Goal: Task Accomplishment & Management: Complete application form

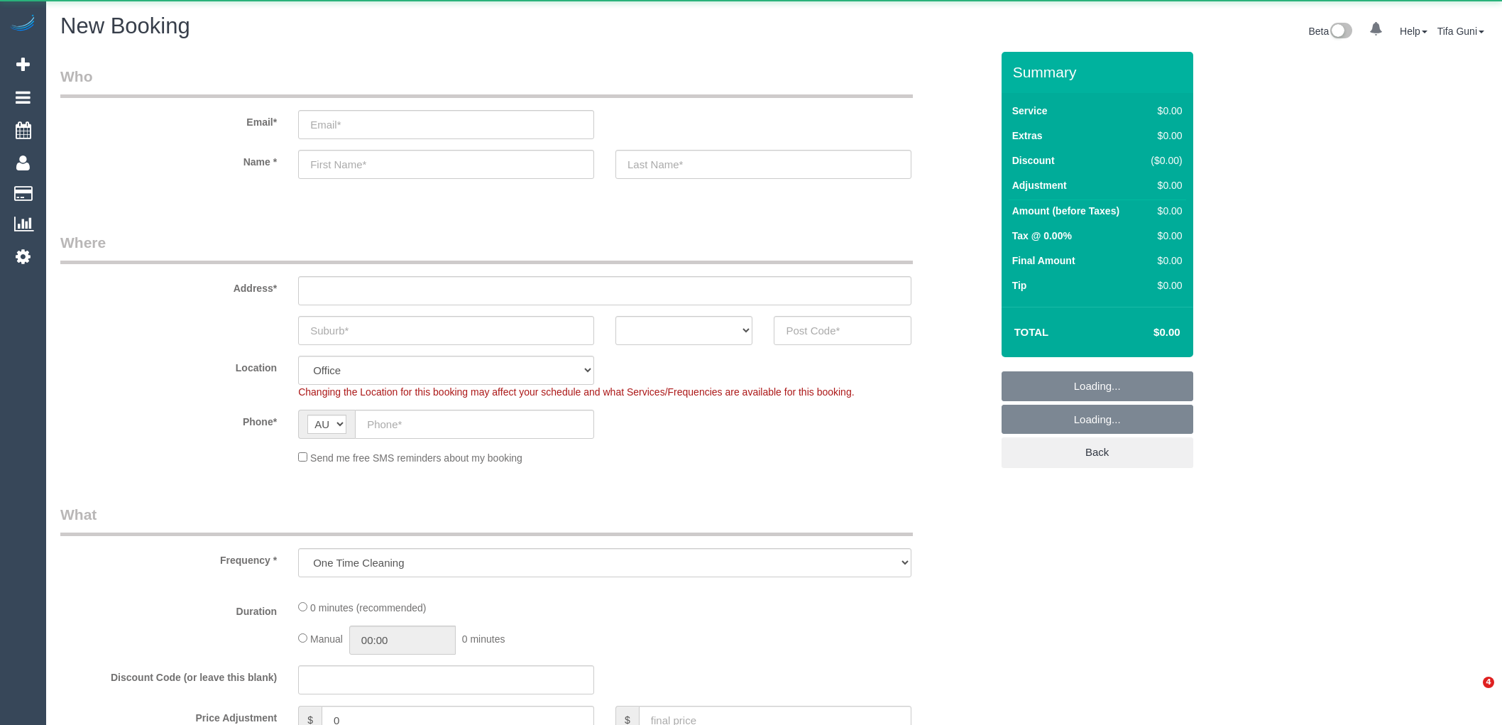
select select "object:813"
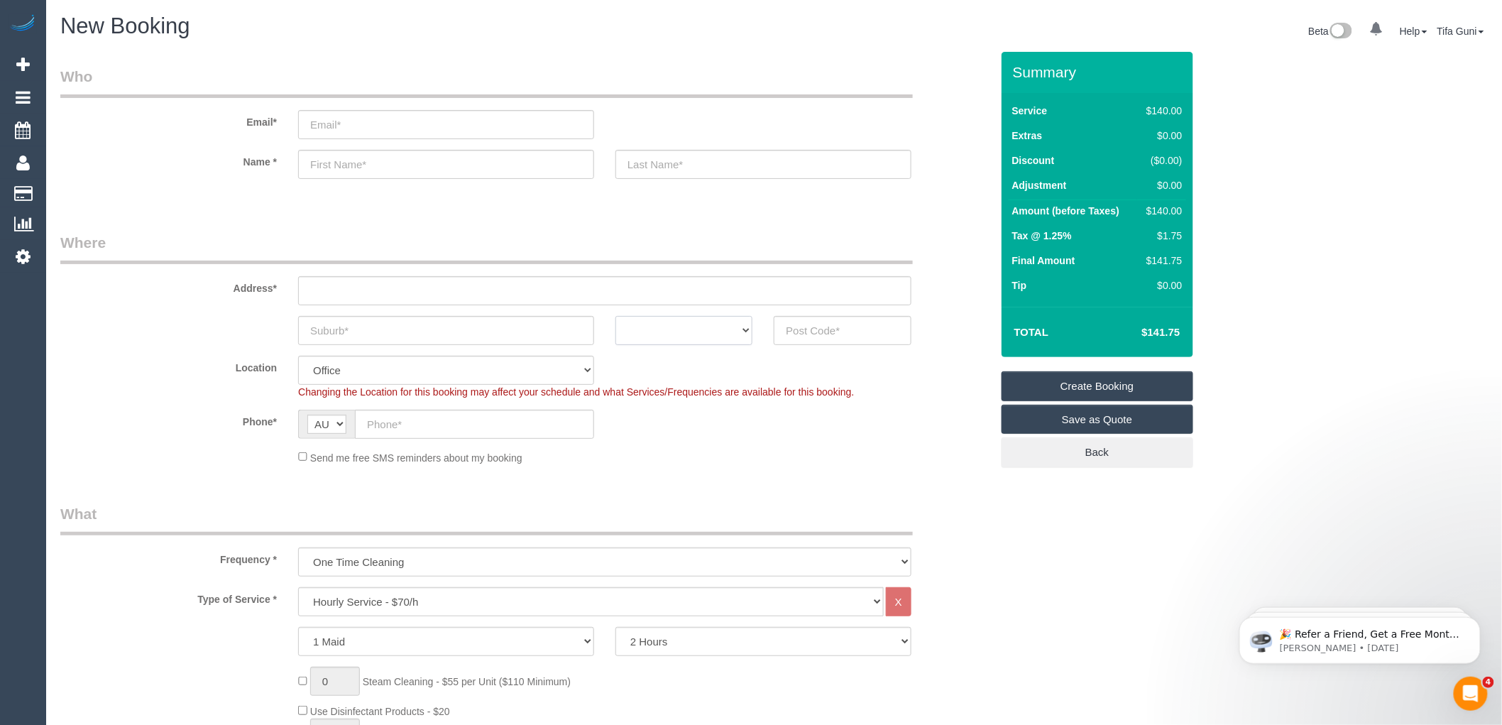
click at [711, 332] on select "ACT [GEOGRAPHIC_DATA] NT [GEOGRAPHIC_DATA] SA TAS [GEOGRAPHIC_DATA] [GEOGRAPHIC…" at bounding box center [684, 330] width 137 height 29
select select "VIC"
click at [616, 316] on select "ACT [GEOGRAPHIC_DATA] NT [GEOGRAPHIC_DATA] SA TAS [GEOGRAPHIC_DATA] [GEOGRAPHIC…" at bounding box center [684, 330] width 137 height 29
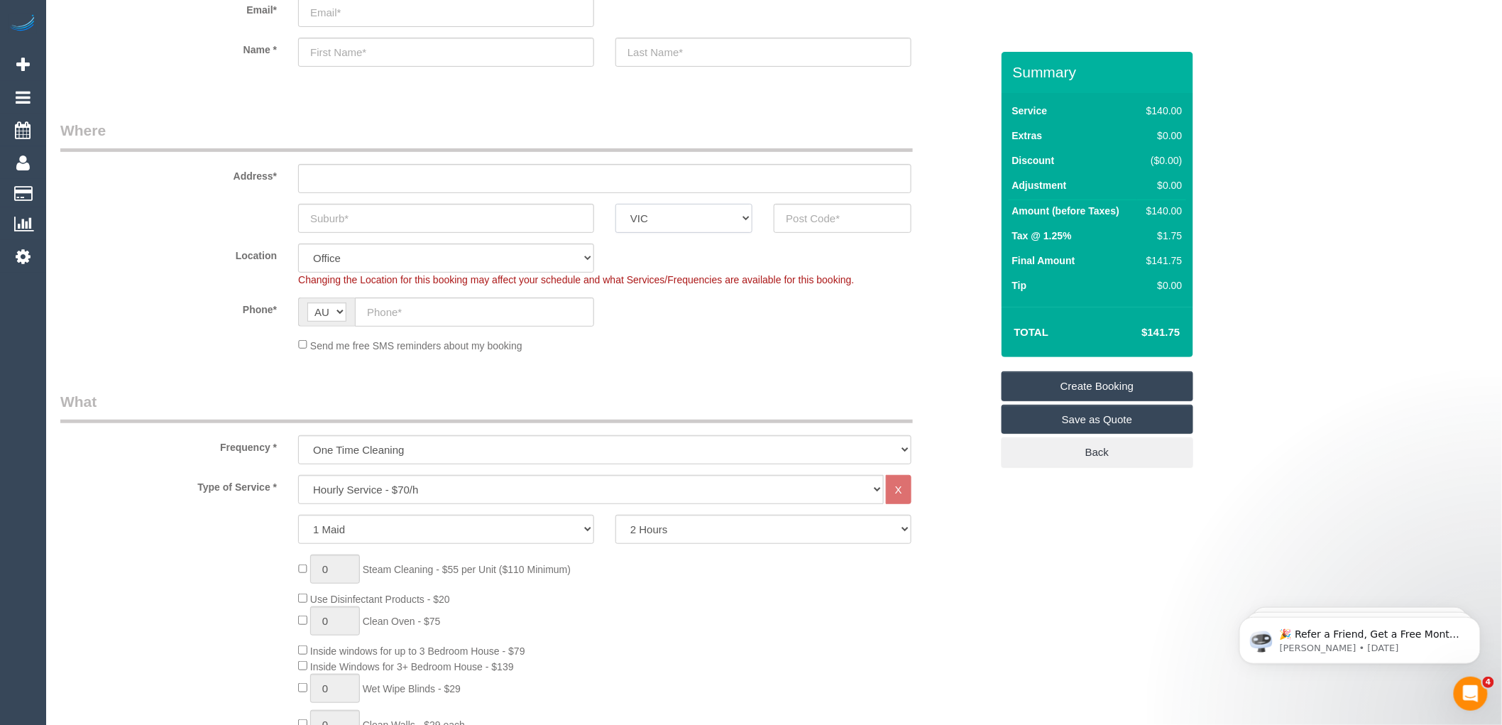
scroll to position [158, 0]
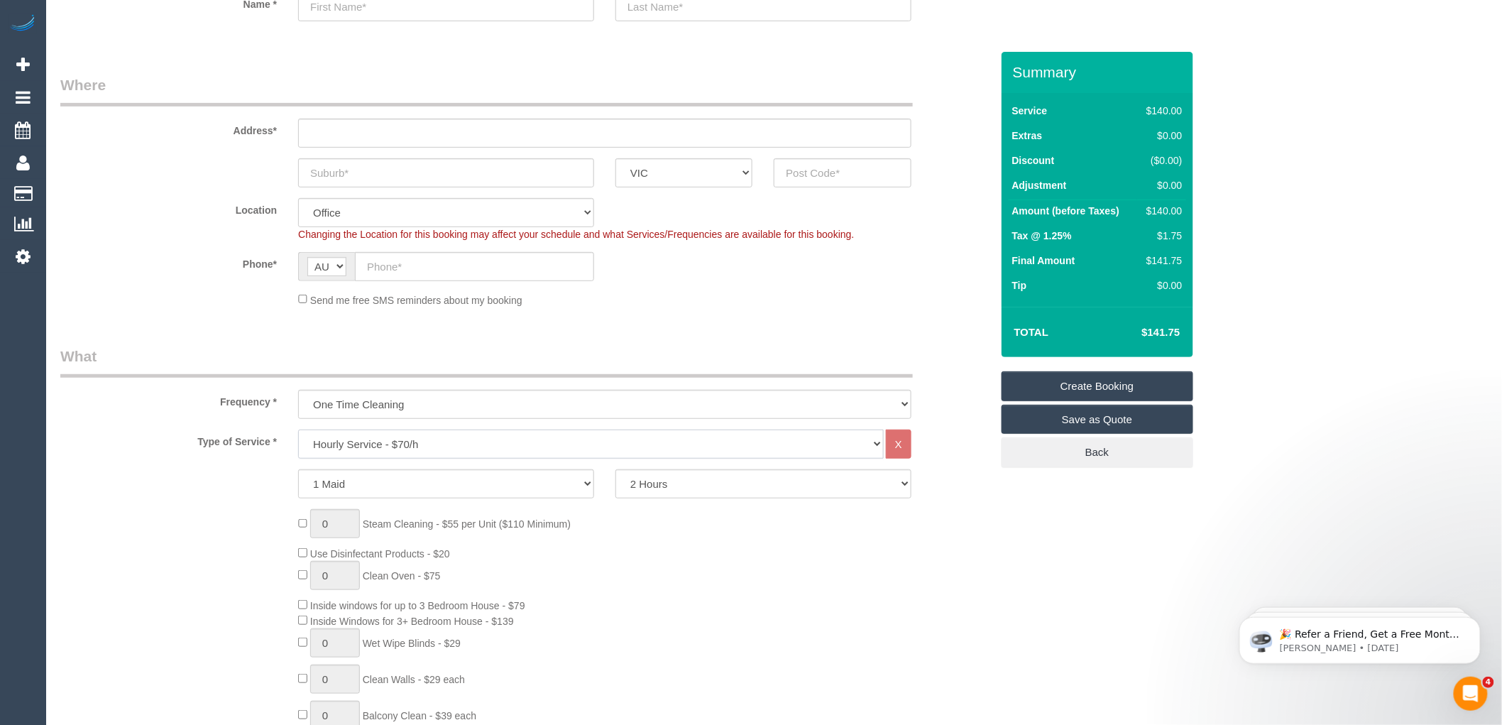
click at [414, 444] on select "Hourly Service - $70/h Hourly Service - $65/h Hourly Service - $60/h Hourly Ser…" at bounding box center [591, 444] width 586 height 29
select select "211"
click at [298, 430] on select "Hourly Service - $70/h Hourly Service - $65/h Hourly Service - $60/h Hourly Ser…" at bounding box center [591, 444] width 586 height 29
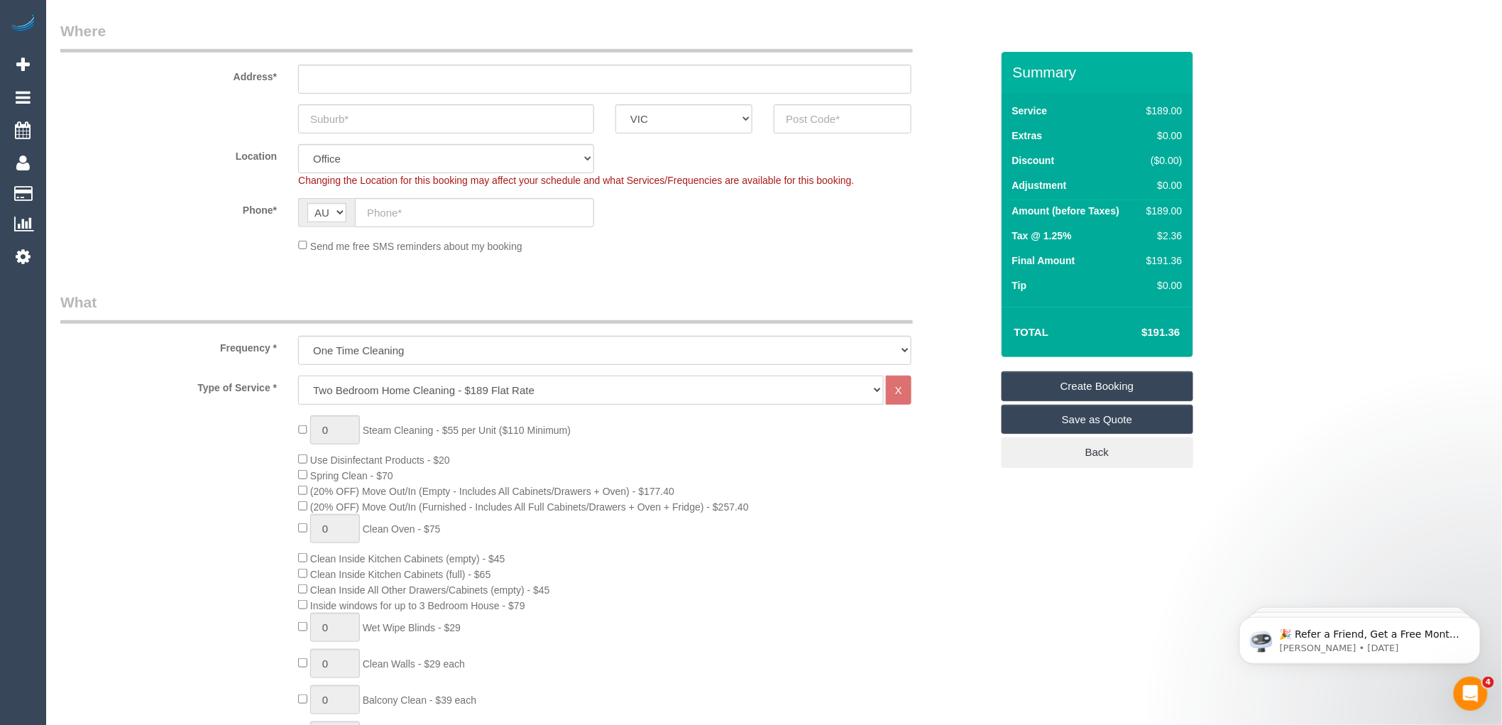
scroll to position [315, 0]
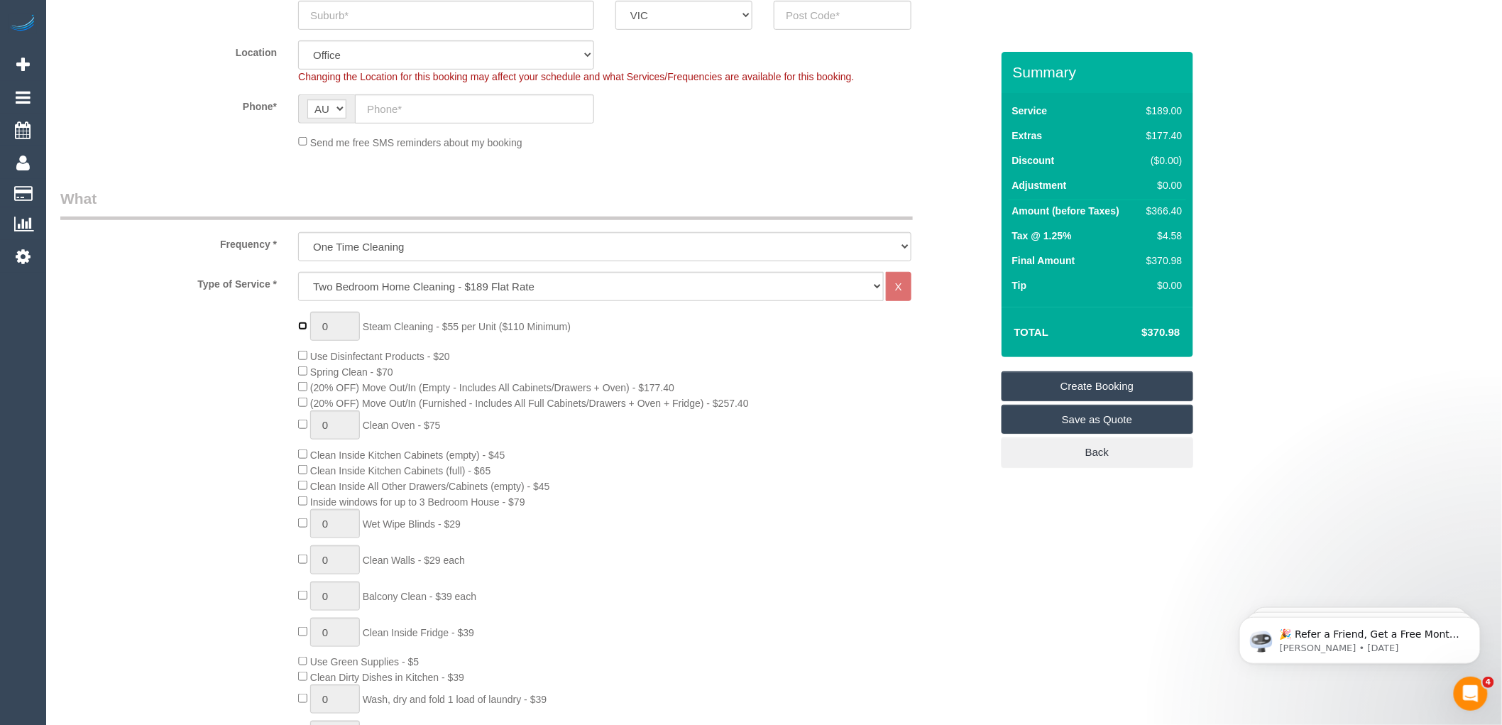
type input "1"
click at [332, 324] on input "1" at bounding box center [335, 326] width 50 height 29
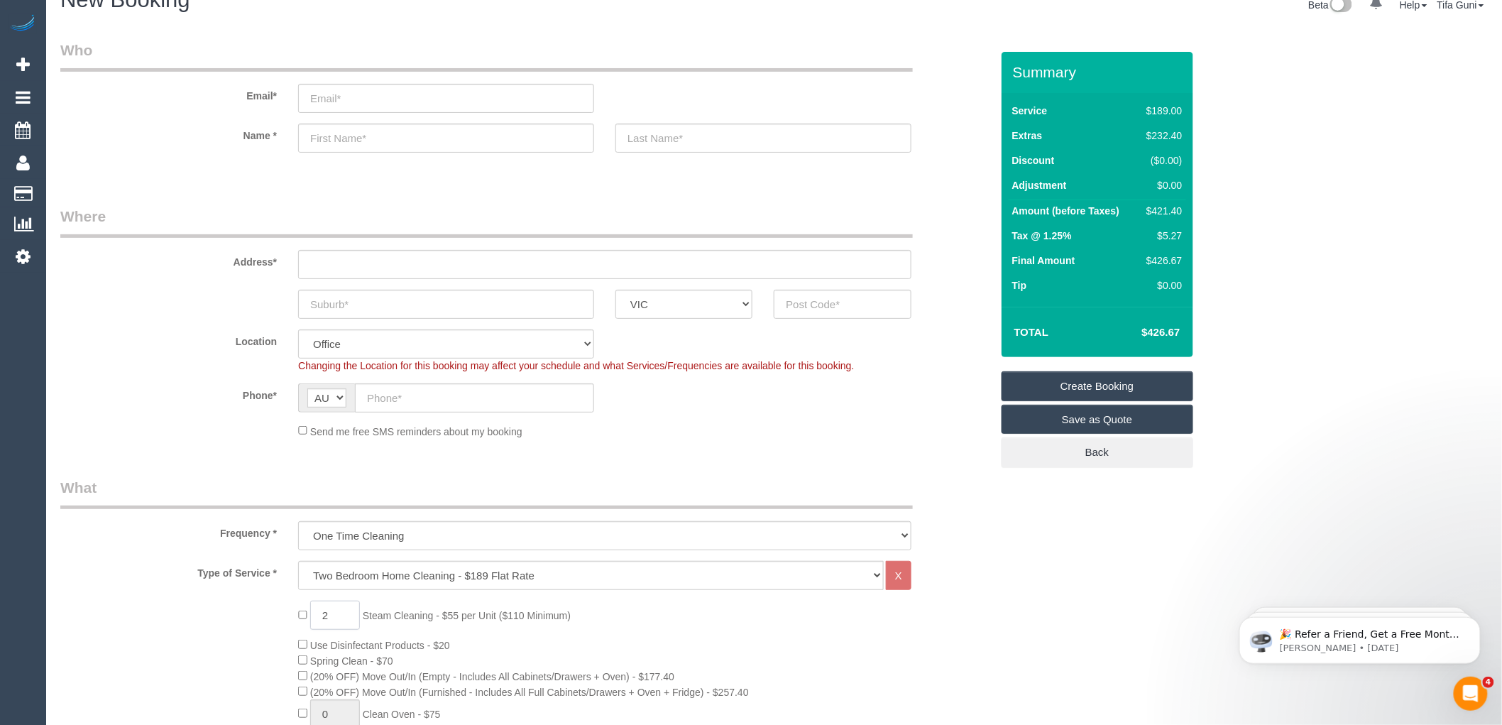
scroll to position [0, 0]
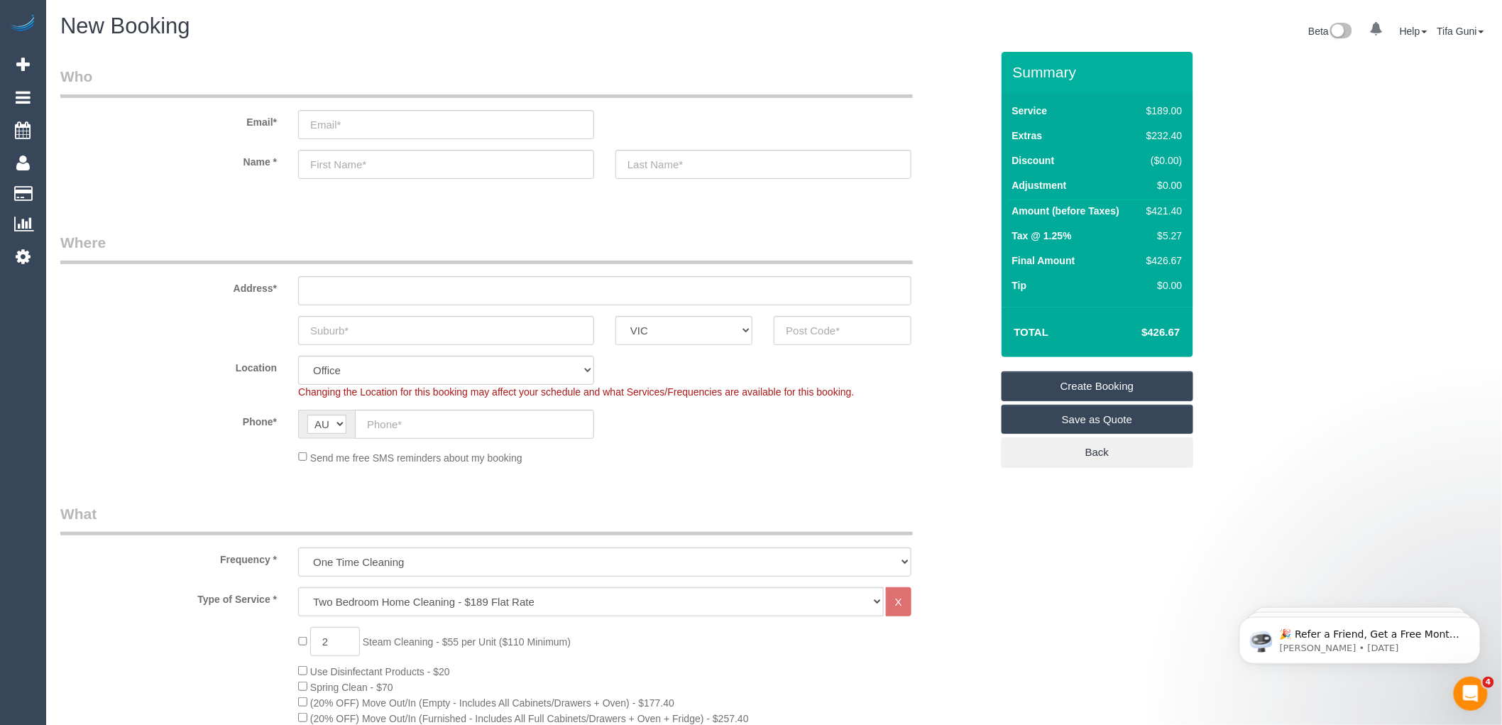
type input "2"
click at [332, 128] on input "email" at bounding box center [446, 124] width 296 height 29
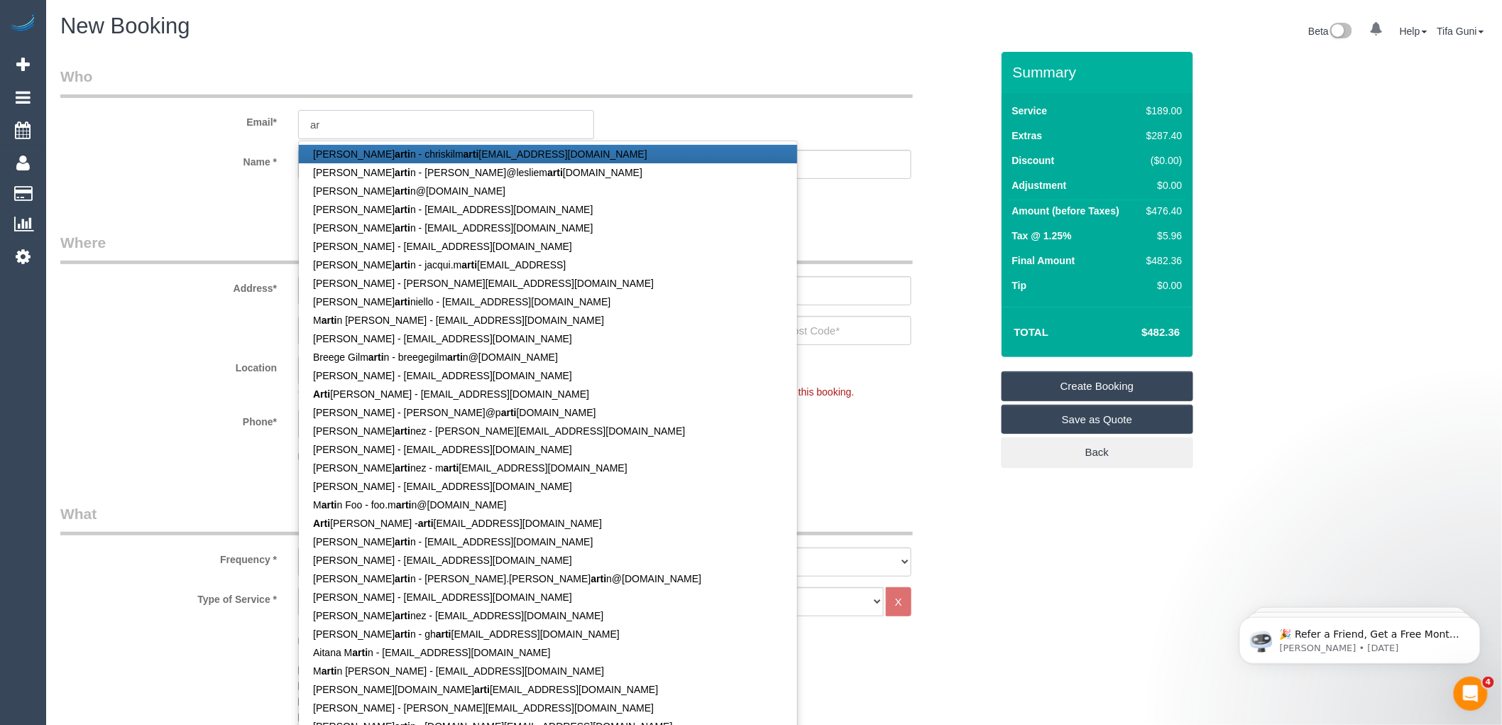
type input "a"
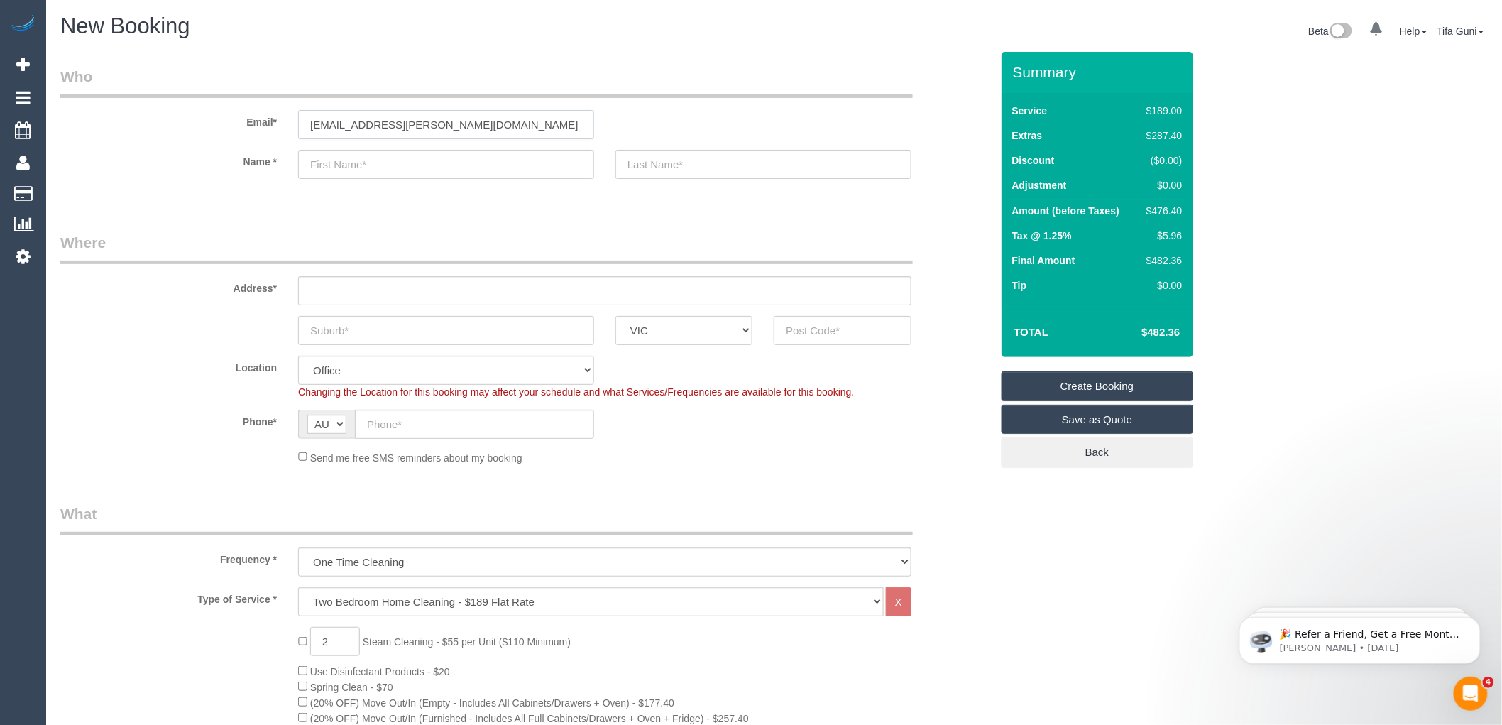
type input "[EMAIL_ADDRESS][PERSON_NAME][DOMAIN_NAME]"
click at [346, 173] on input "text" at bounding box center [446, 164] width 296 height 29
drag, startPoint x: 371, startPoint y: 161, endPoint x: 336, endPoint y: 161, distance: 35.5
click at [336, 161] on input "[PERSON_NAME]" at bounding box center [446, 164] width 296 height 29
type input "[PERSON_NAME]"
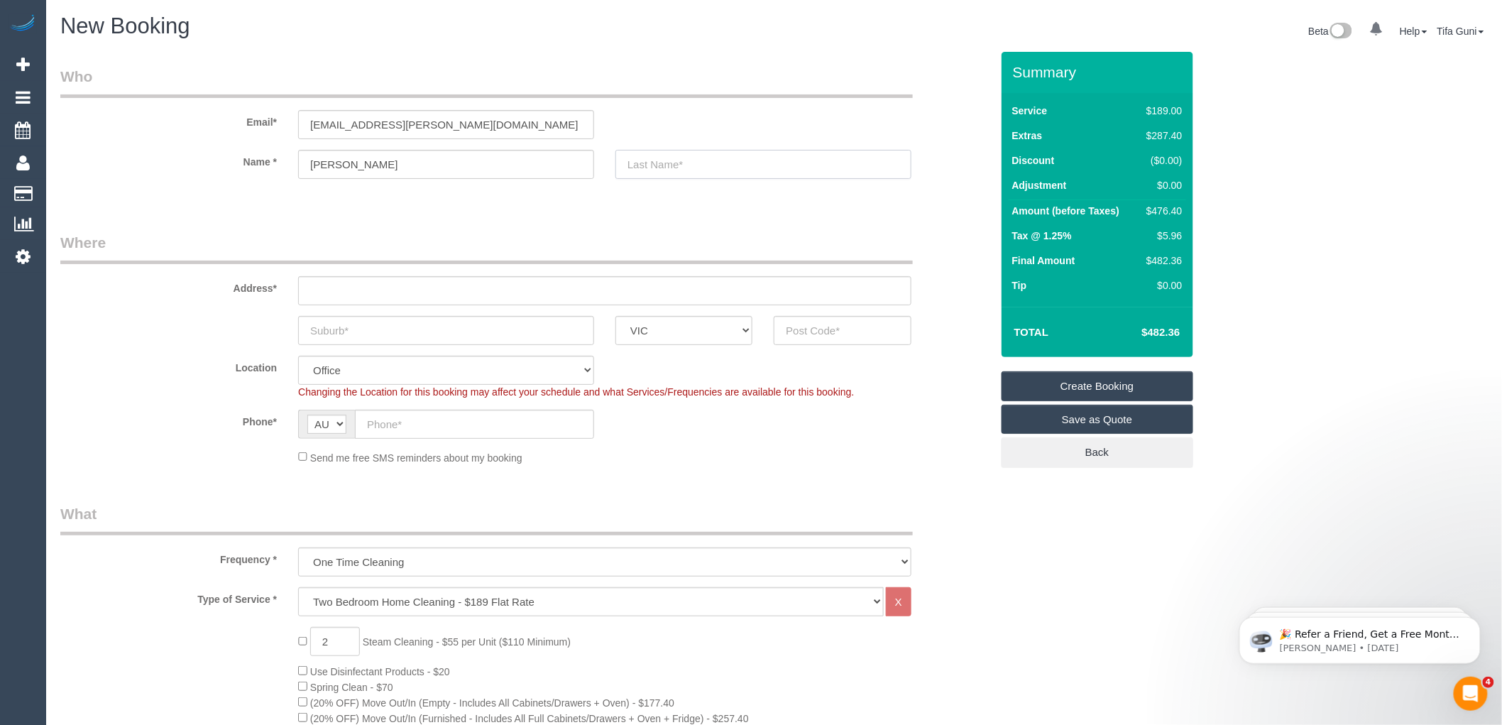
click at [660, 163] on input "text" at bounding box center [764, 164] width 296 height 29
paste input "rorr"
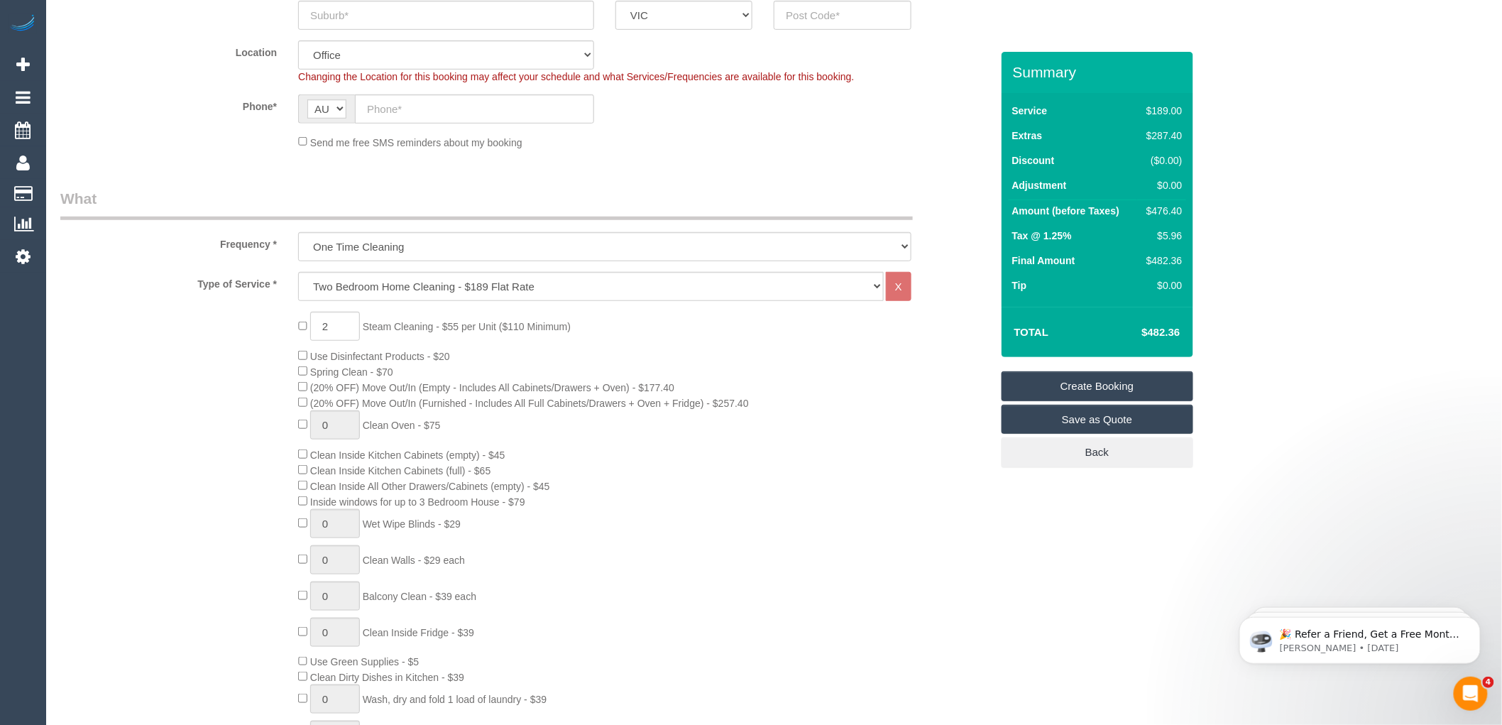
scroll to position [158, 0]
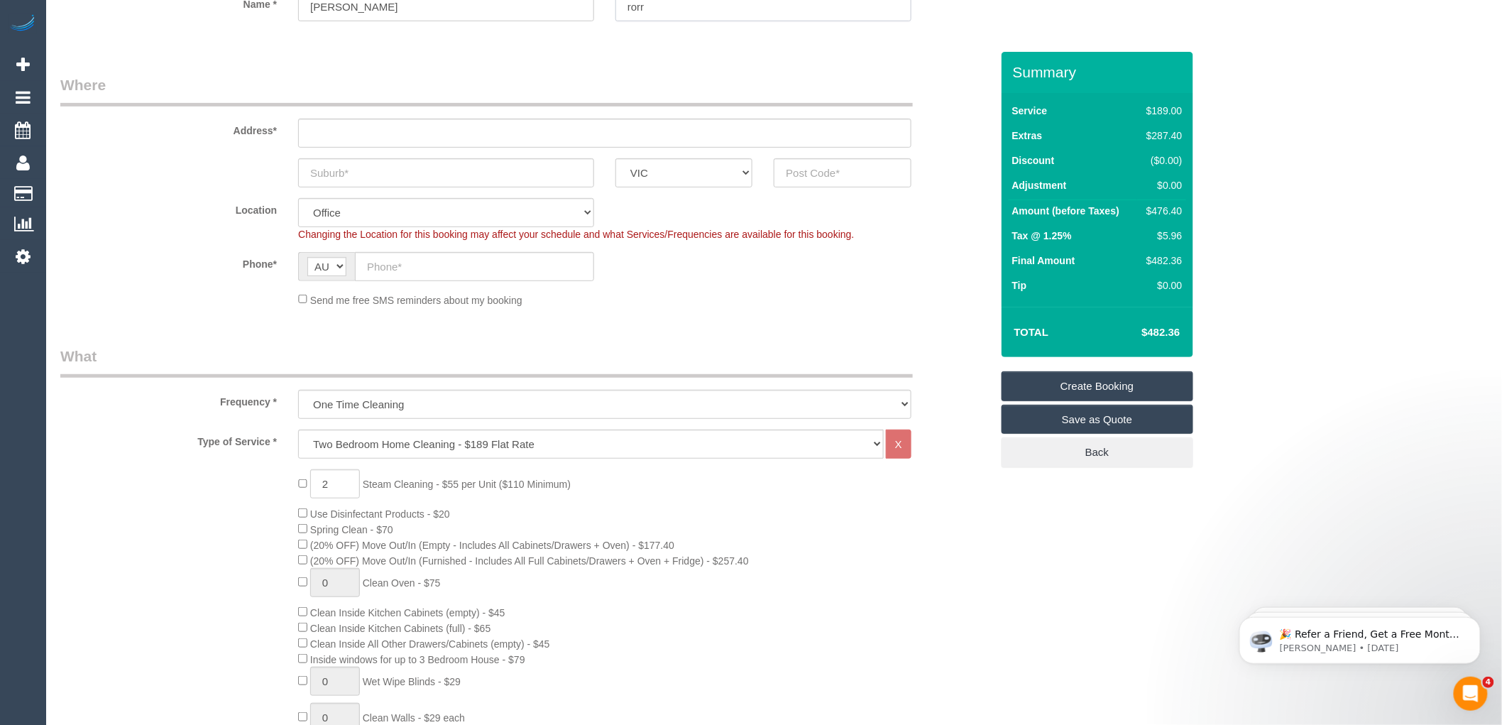
type input "rorr"
click at [337, 124] on input "text" at bounding box center [604, 133] width 613 height 29
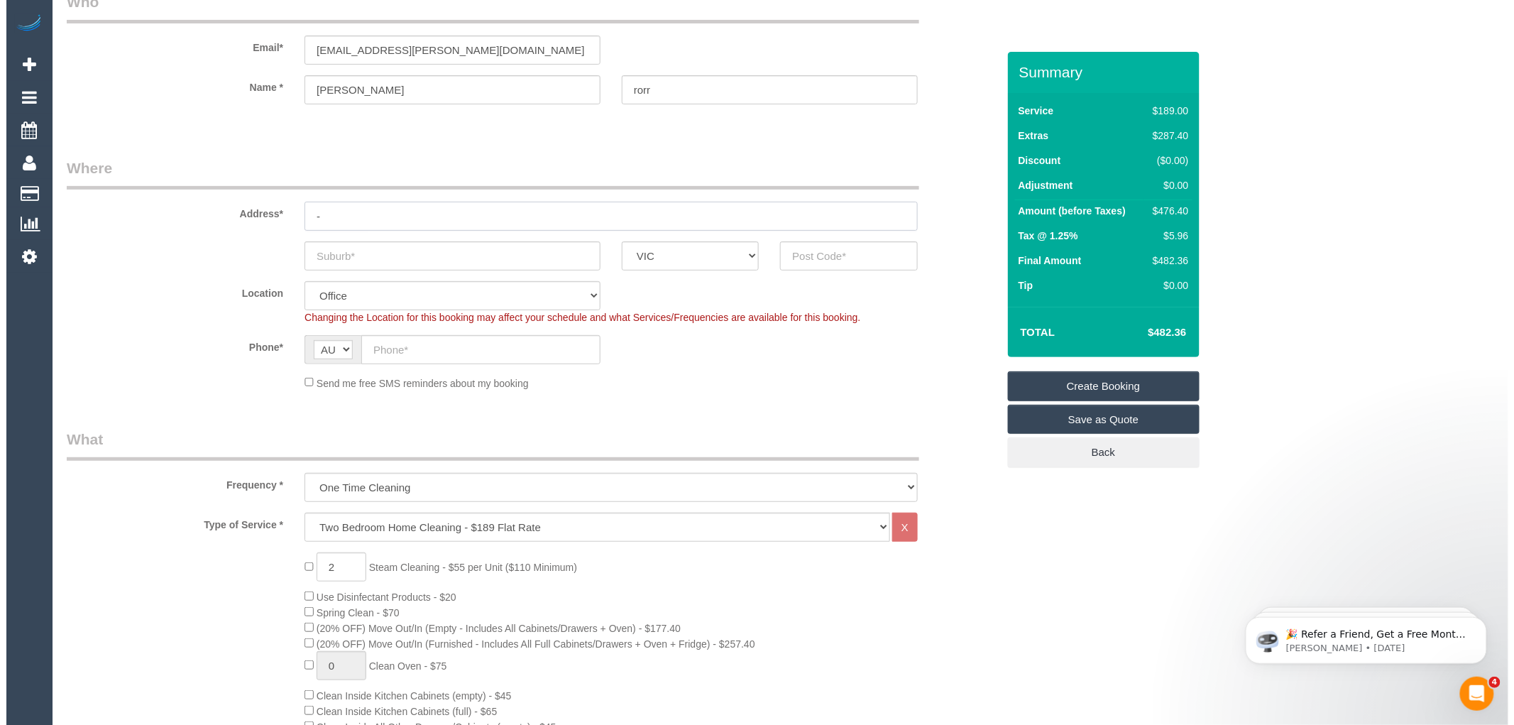
scroll to position [0, 0]
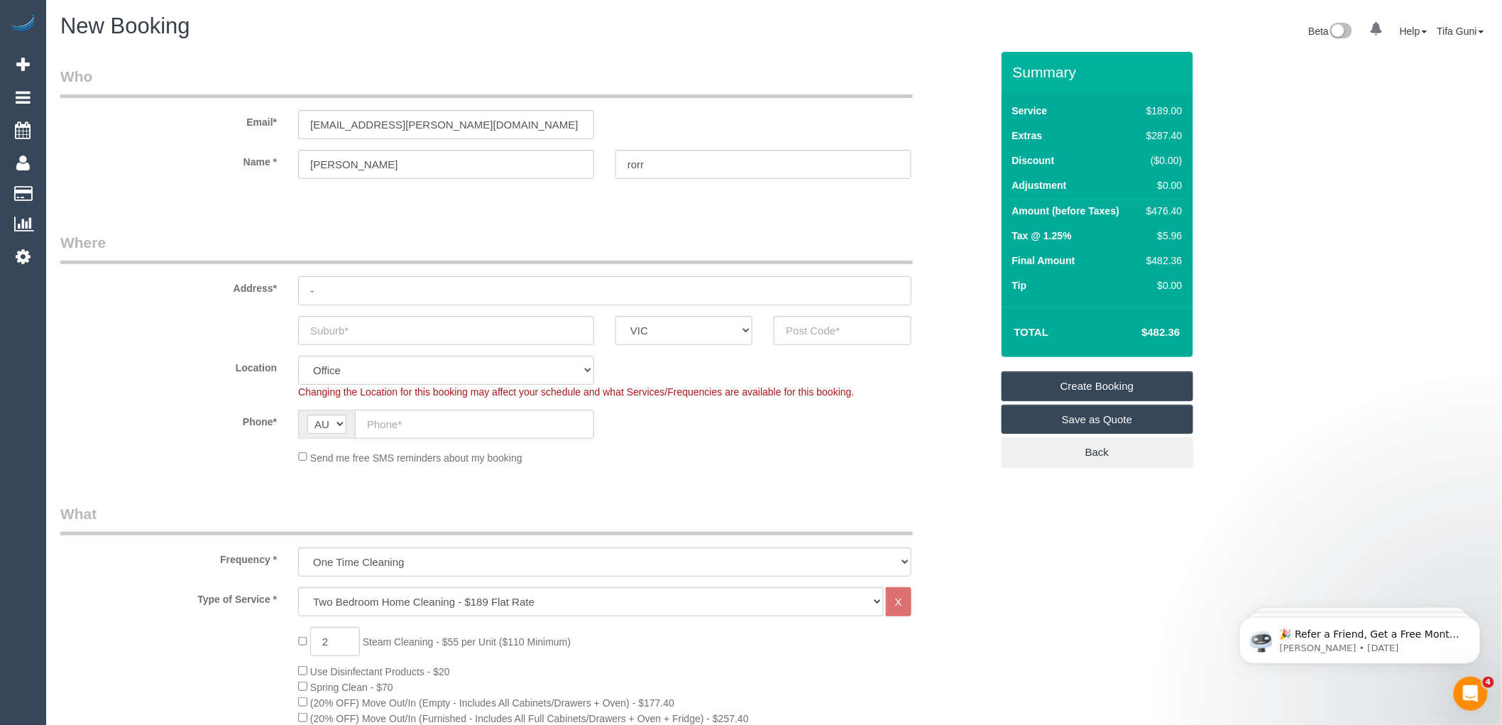
type input "-"
click at [1116, 423] on link "Save as Quote" at bounding box center [1098, 420] width 192 height 30
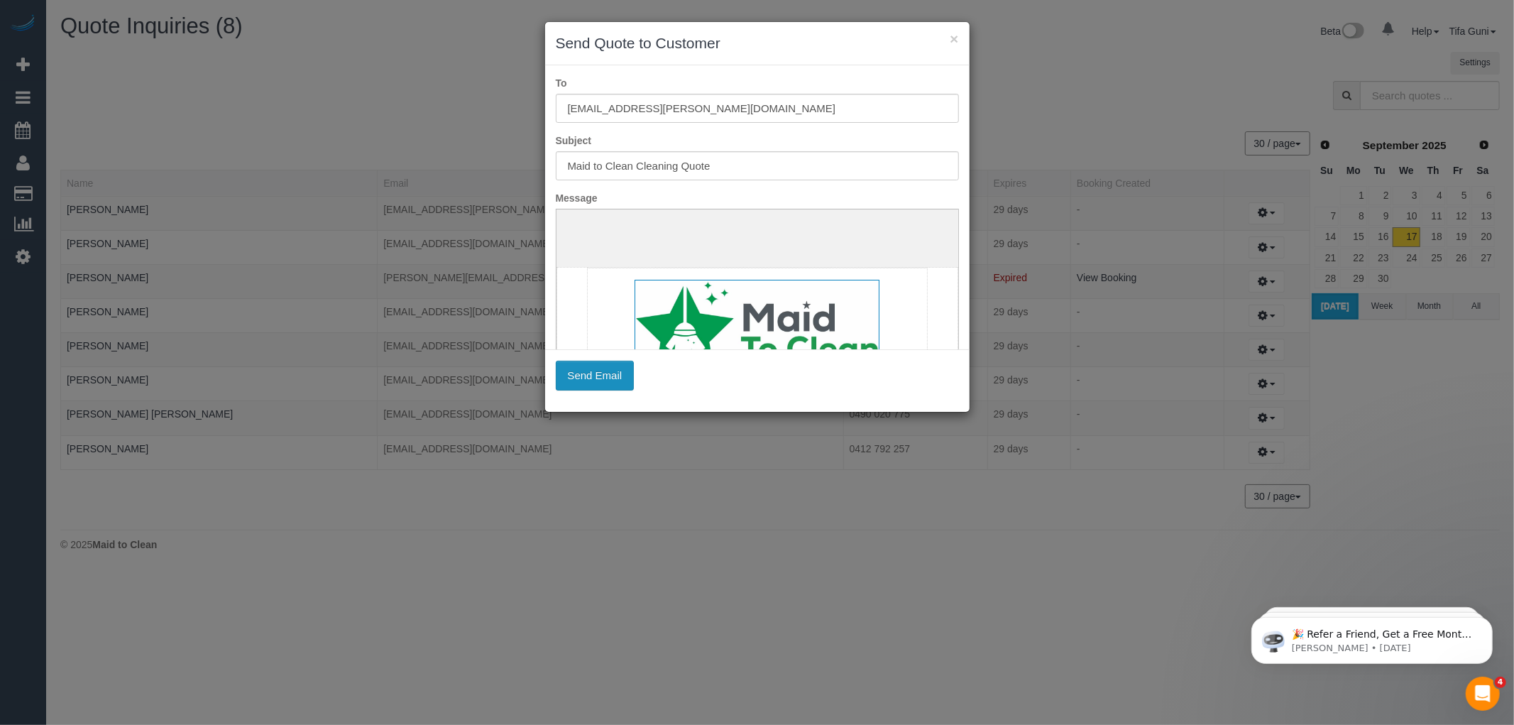
click at [588, 371] on button "Send Email" at bounding box center [595, 376] width 79 height 30
